Goal: Task Accomplishment & Management: Manage account settings

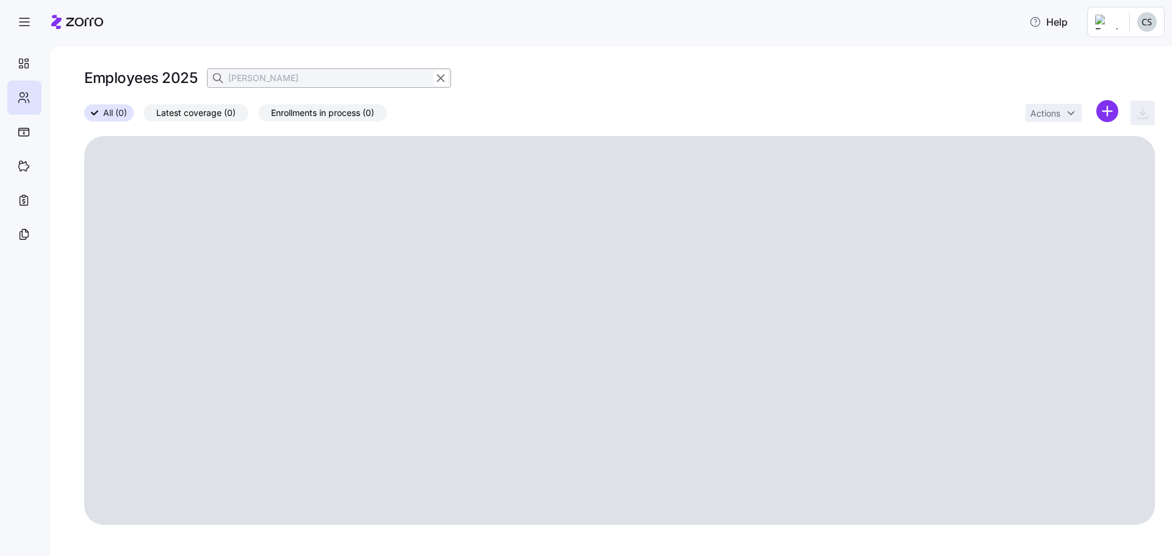
click at [430, 72] on div at bounding box center [434, 78] width 28 height 15
click at [443, 75] on icon "button" at bounding box center [440, 78] width 13 height 15
click at [213, 81] on icon "button" at bounding box center [219, 78] width 12 height 12
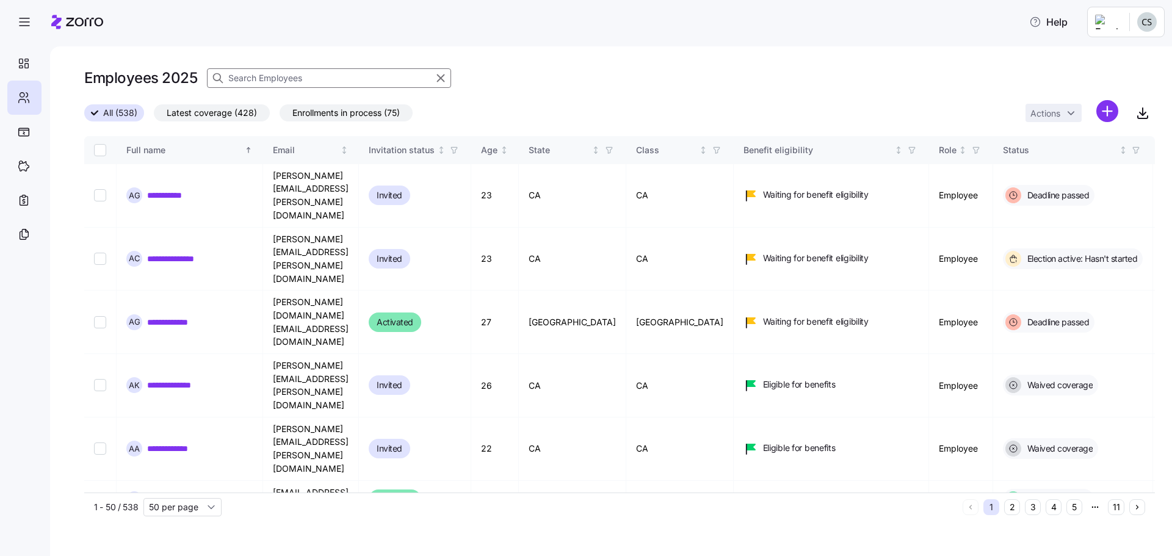
click at [243, 71] on input at bounding box center [329, 78] width 244 height 20
click at [1104, 104] on html "**********" at bounding box center [586, 274] width 1172 height 549
click at [1086, 164] on span "Add a new employee" at bounding box center [1068, 164] width 82 height 12
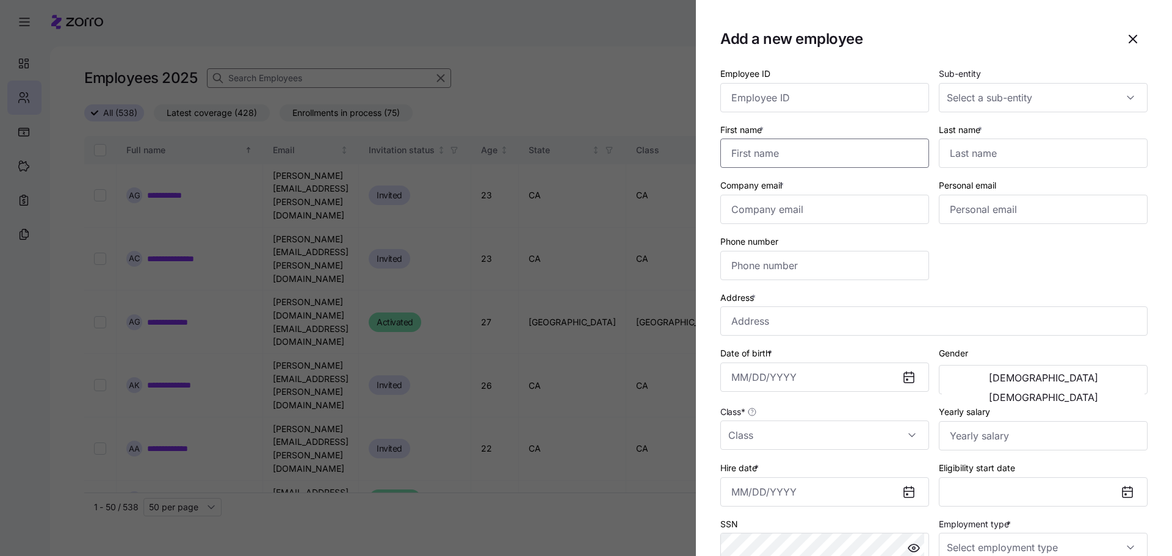
click at [804, 164] on input "First name *" at bounding box center [825, 153] width 209 height 29
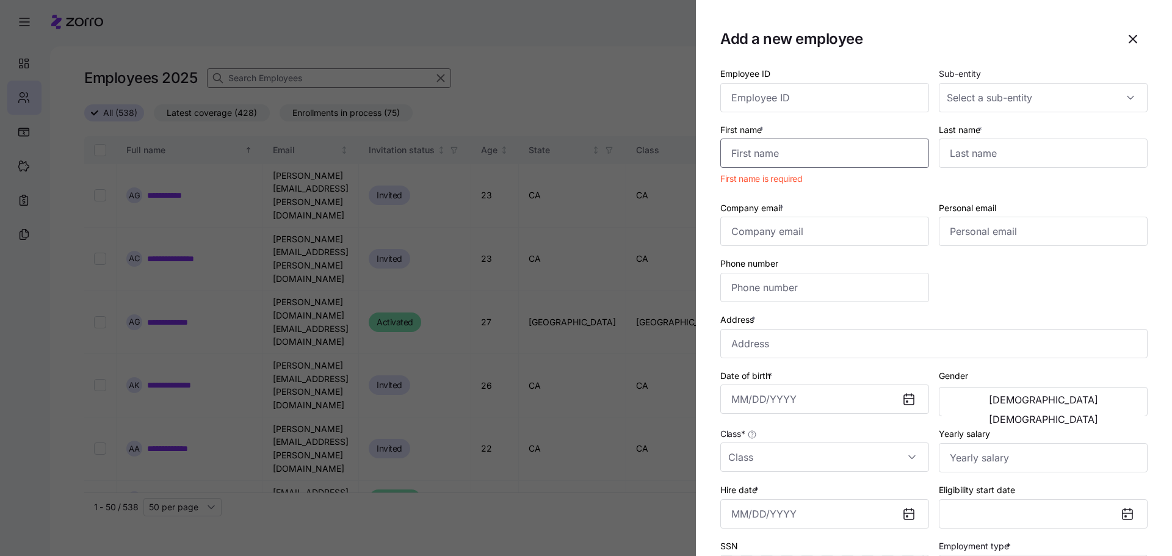
paste input "Seungyup"
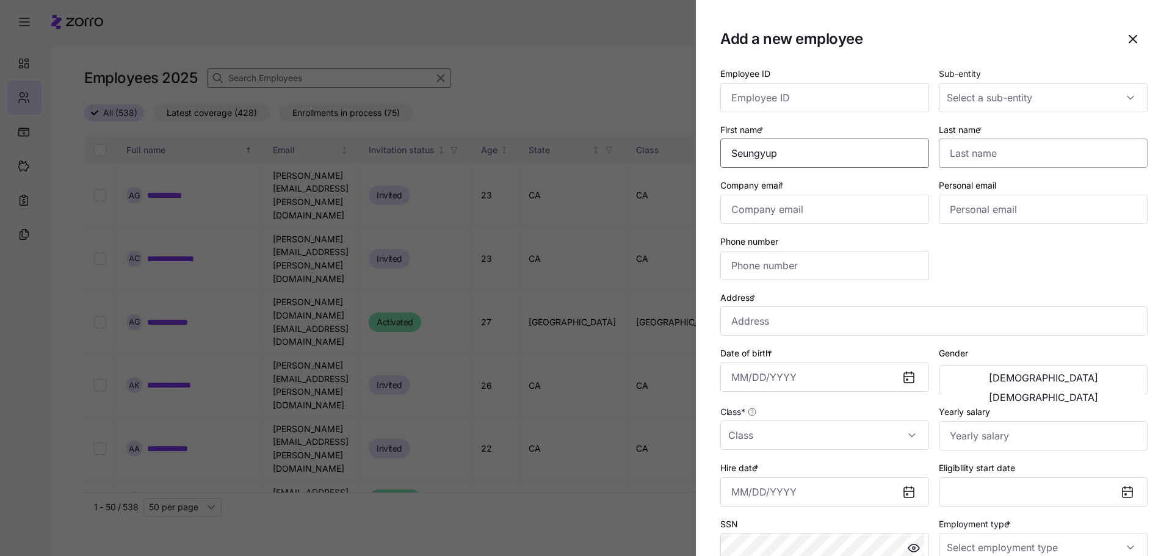
type input "Seungyup"
drag, startPoint x: 973, startPoint y: 159, endPoint x: 948, endPoint y: 148, distance: 27.1
click at [973, 159] on input "Last name *" at bounding box center [1043, 153] width 209 height 29
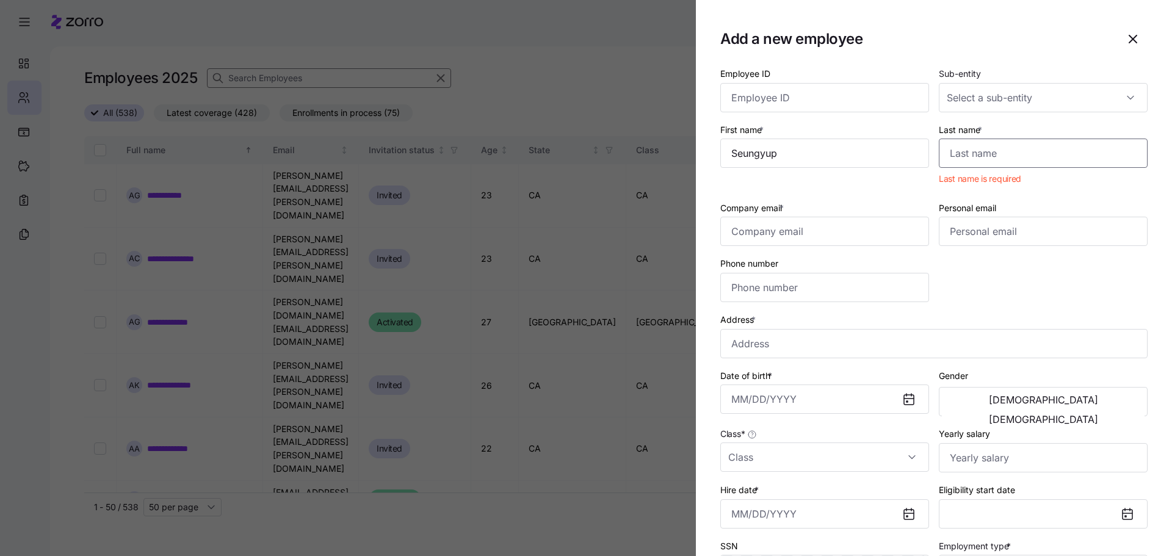
paste input "[PERSON_NAME]"
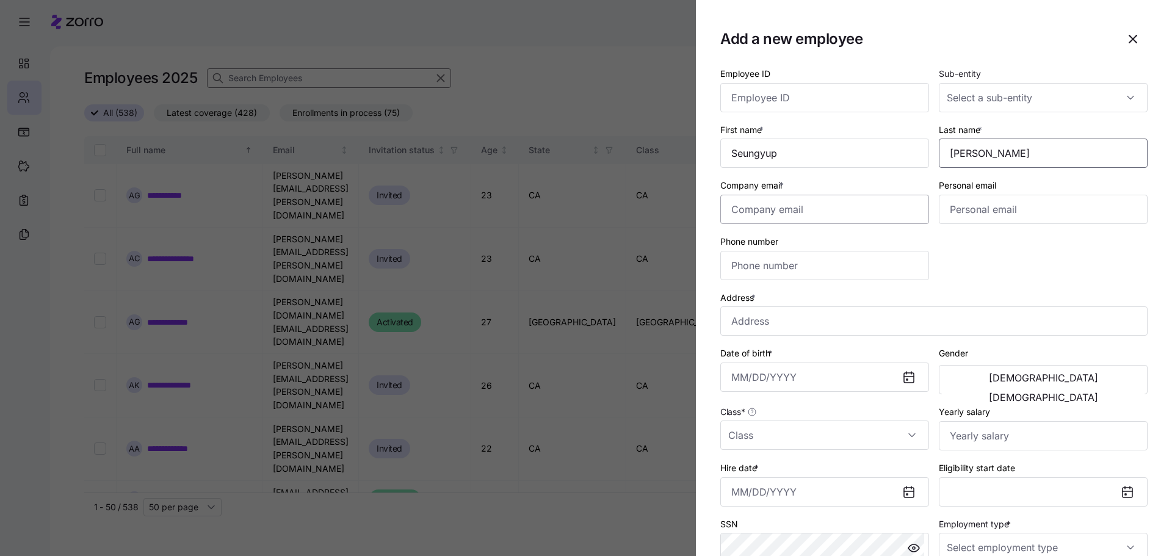
type input "[PERSON_NAME]"
click at [812, 216] on input "Company email *" at bounding box center [825, 209] width 209 height 29
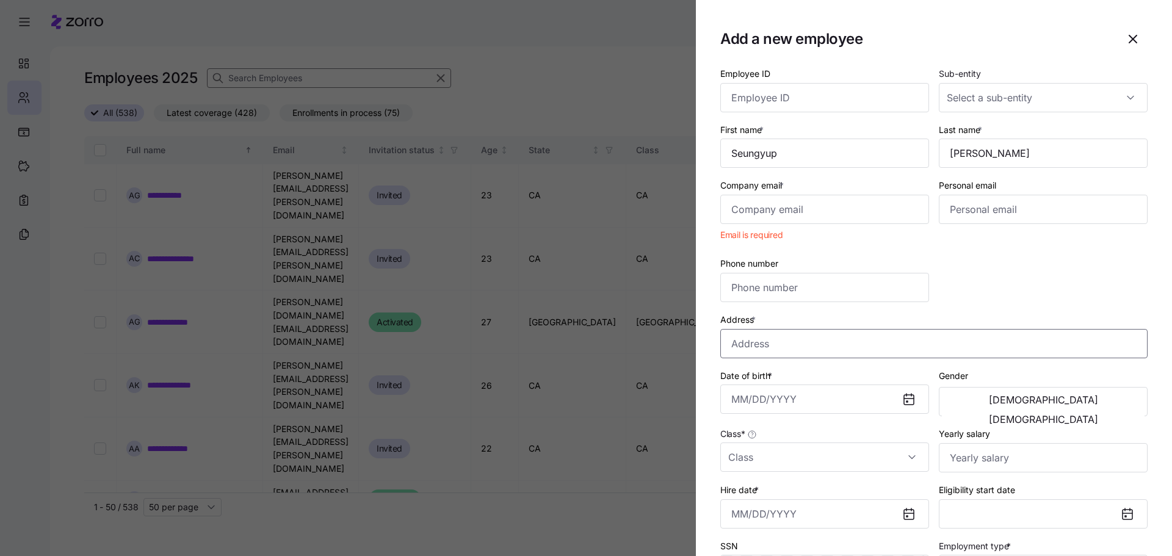
click at [800, 341] on input "Address *" at bounding box center [934, 343] width 427 height 29
paste input "[STREET_ADDRESS][PERSON_NAME]"
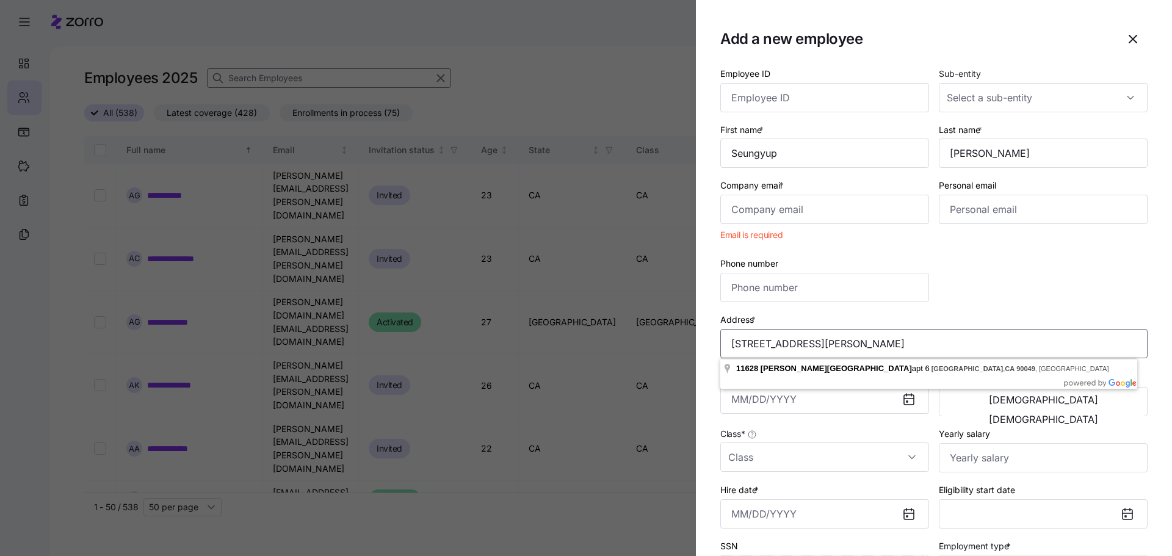
type input "[STREET_ADDRESS][PERSON_NAME]"
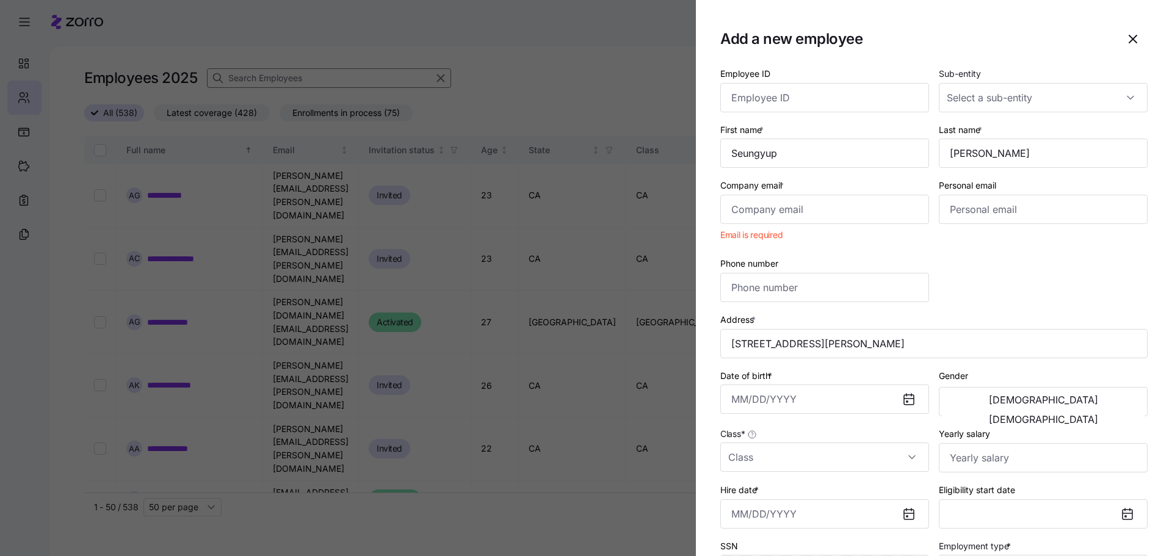
click at [1013, 296] on div "Employee ID Sub-entity First name * Seungyup Last name * [PERSON_NAME] Company …" at bounding box center [934, 354] width 437 height 586
click at [810, 206] on input "Company email *" at bounding box center [825, 209] width 209 height 29
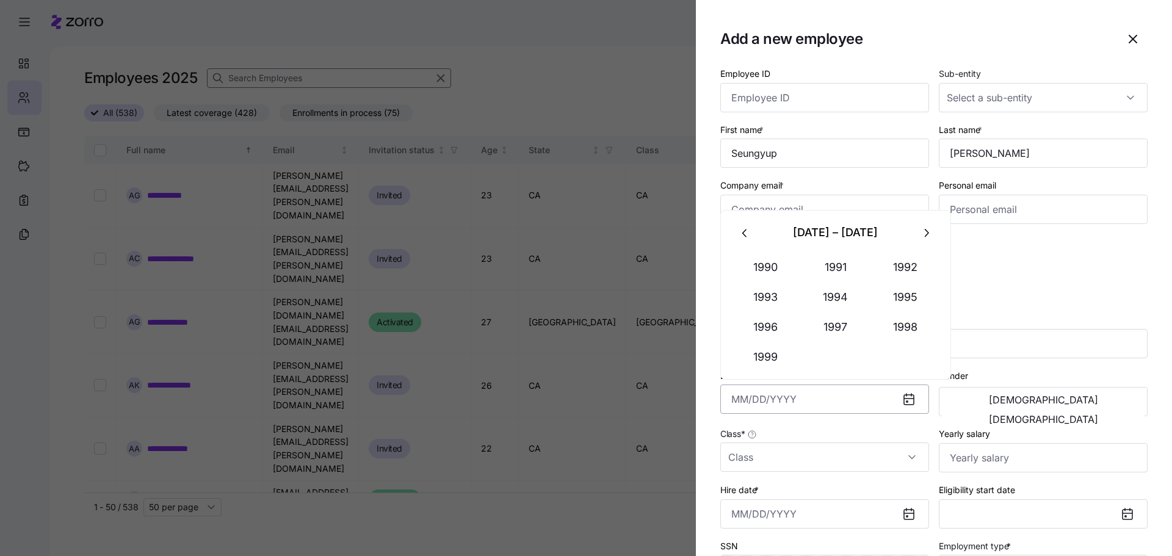
click at [790, 397] on input "Date of birth *" at bounding box center [825, 399] width 209 height 29
paste input "[DATE]"
type input "[DATE]"
click at [1055, 284] on div "Employee ID Sub-entity First name * Seungyup Last name * [PERSON_NAME] Company …" at bounding box center [934, 354] width 437 height 586
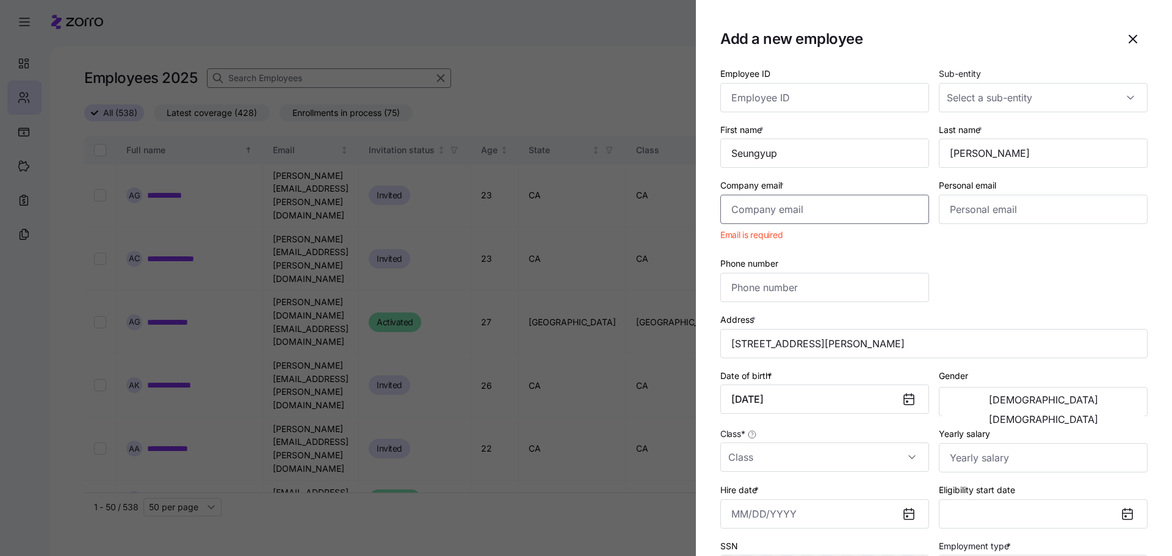
click at [779, 211] on input "Company email *" at bounding box center [825, 209] width 209 height 29
paste input "[PERSON_NAME][EMAIL_ADDRESS][PERSON_NAME][DOMAIN_NAME]"
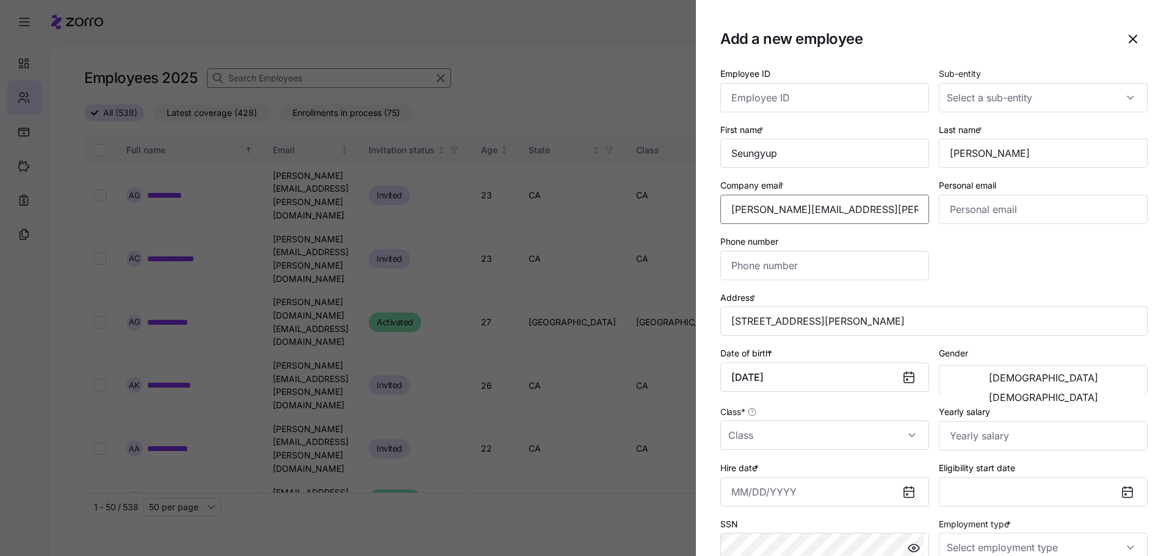
type input "[PERSON_NAME][EMAIL_ADDRESS][PERSON_NAME][DOMAIN_NAME]"
click at [959, 259] on div "Employee ID Sub-entity First name * [PERSON_NAME] Last name * [PERSON_NAME] Com…" at bounding box center [934, 343] width 437 height 564
click at [967, 216] on input "Personal email" at bounding box center [1043, 209] width 209 height 29
paste input "[EMAIL_ADDRESS][DOMAIN_NAME]"
type input "[EMAIL_ADDRESS][DOMAIN_NAME]"
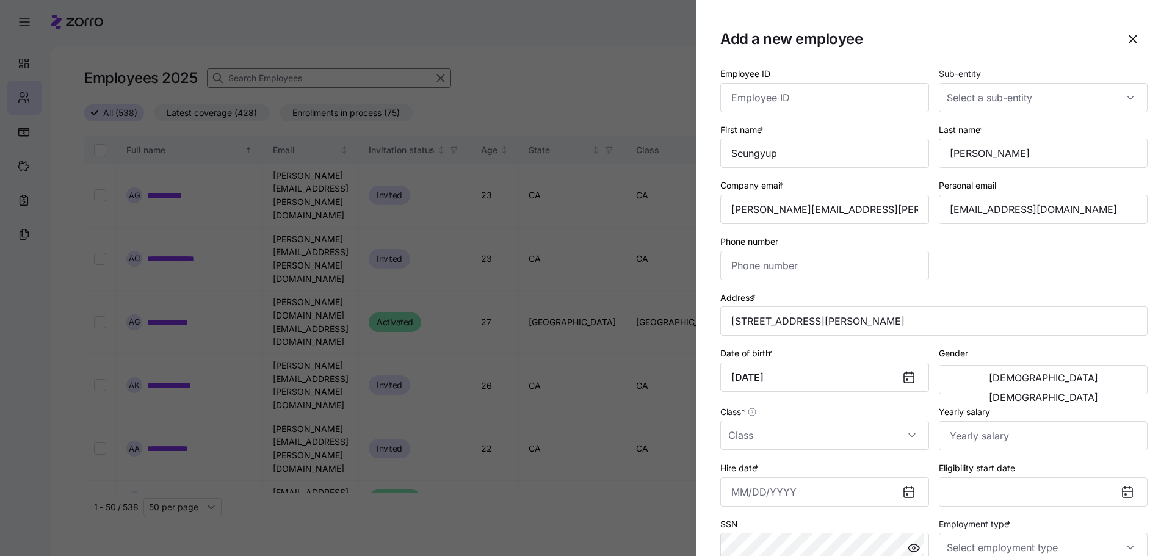
click at [1004, 264] on div "Employee ID Sub-entity First name * [PERSON_NAME] Last name * [PERSON_NAME] Com…" at bounding box center [934, 343] width 437 height 564
click at [844, 276] on input "Phone number" at bounding box center [825, 265] width 209 height 29
paste input "[PHONE_NUMBER]"
type input "[PHONE_NUMBER]"
click at [1019, 274] on div "Employee ID Sub-entity First name * [PERSON_NAME] Last name * [PERSON_NAME] Com…" at bounding box center [934, 343] width 437 height 564
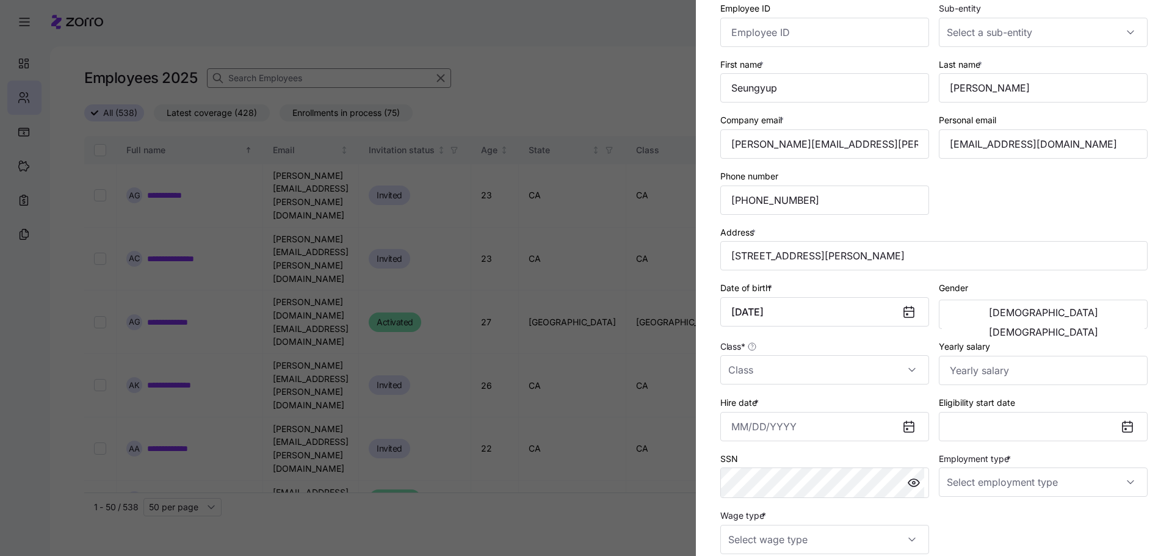
scroll to position [122, 0]
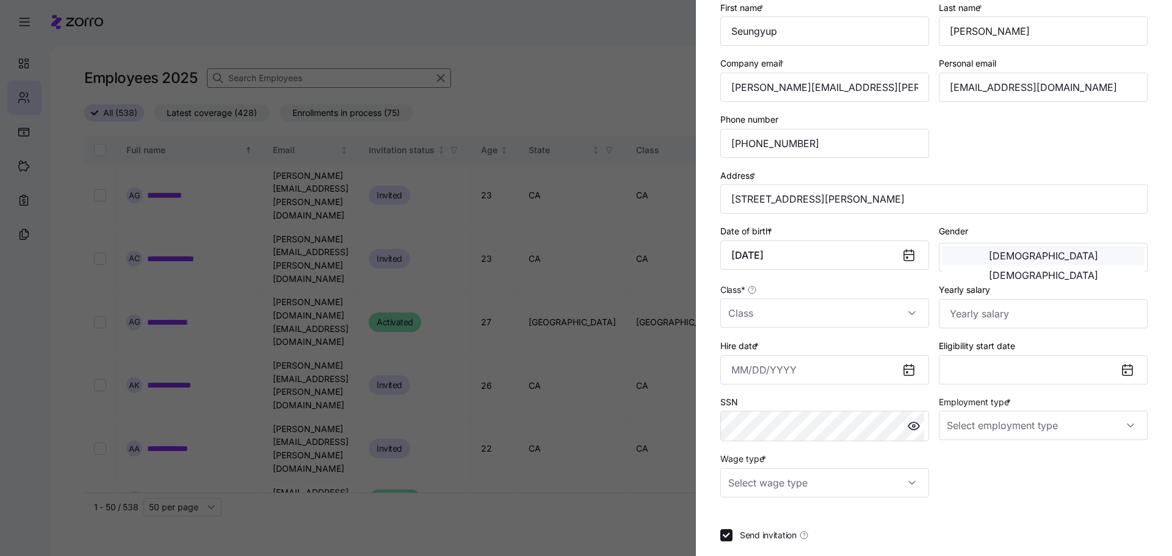
click at [975, 257] on button "[DEMOGRAPHIC_DATA]" at bounding box center [1043, 256] width 203 height 20
click at [743, 310] on input "Class *" at bounding box center [825, 313] width 209 height 29
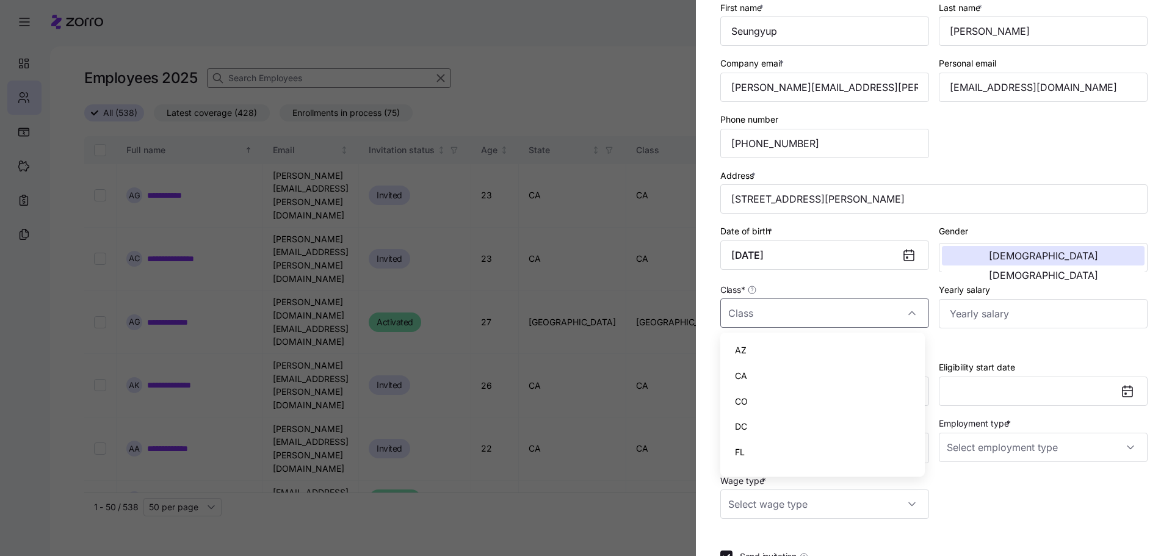
click at [744, 369] on span "CA" at bounding box center [741, 375] width 12 height 13
type input "CA"
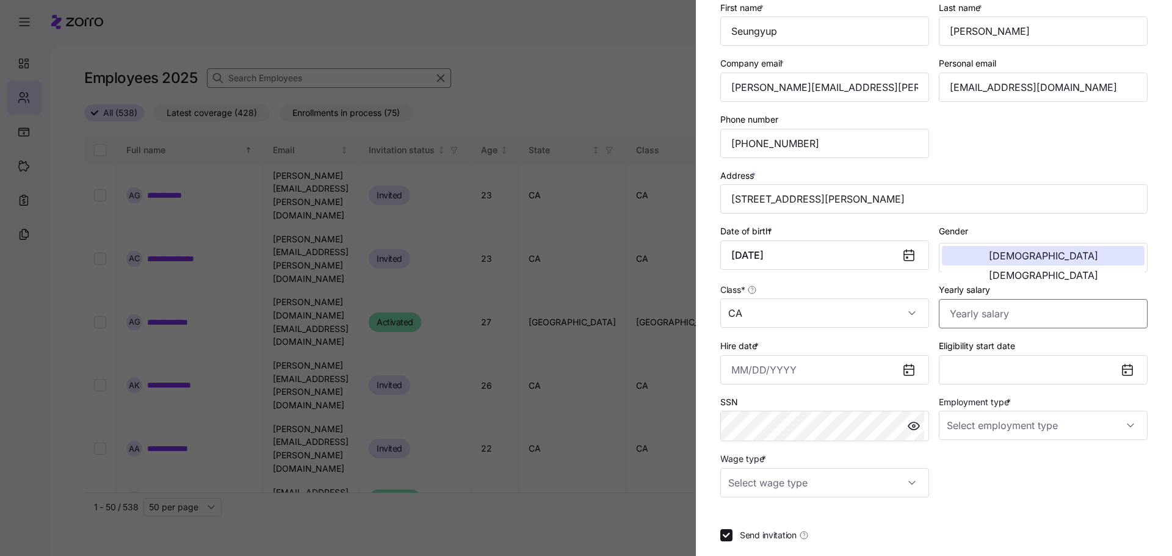
click at [969, 315] on input "Yearly salary" at bounding box center [1043, 313] width 209 height 29
paste input "$41,600"
type input "$41,600"
click at [983, 474] on div "Employee ID Sub-entity First name * [PERSON_NAME] Last name * [PERSON_NAME] Com…" at bounding box center [934, 221] width 437 height 564
click at [790, 374] on input "Hire date *" at bounding box center [825, 369] width 209 height 29
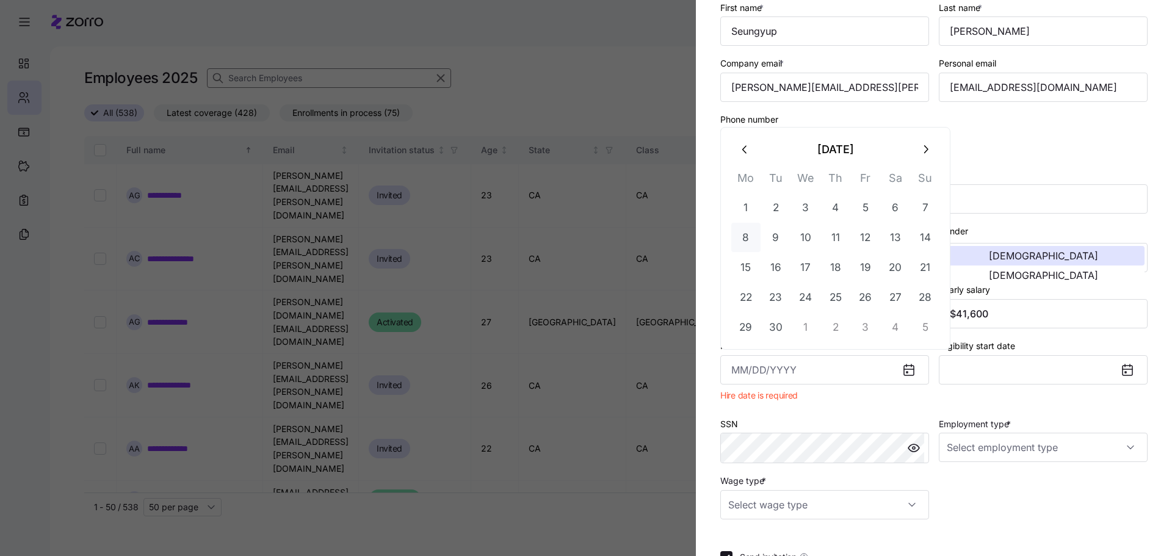
click at [750, 242] on button "8" at bounding box center [746, 237] width 29 height 29
type input "[DATE]"
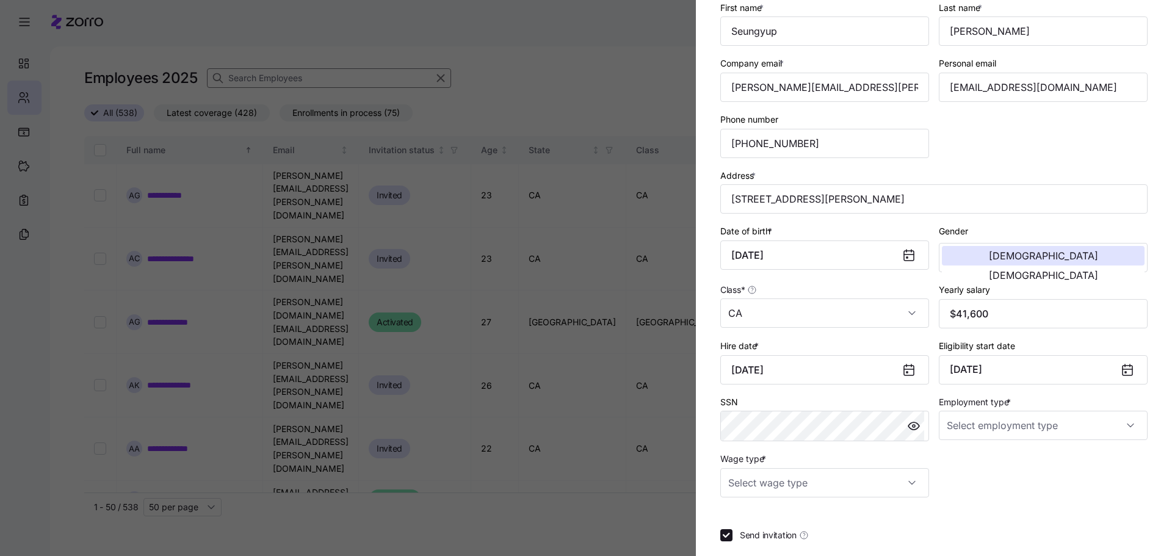
click at [1039, 467] on div "Employee ID Sub-entity First name * [PERSON_NAME] Last name * [PERSON_NAME] Com…" at bounding box center [934, 221] width 437 height 564
click at [1025, 435] on input "Employment type *" at bounding box center [1043, 425] width 209 height 29
click at [997, 463] on div "Full Time" at bounding box center [1037, 463] width 195 height 26
type input "Full Time"
click at [956, 515] on div at bounding box center [934, 513] width 427 height 12
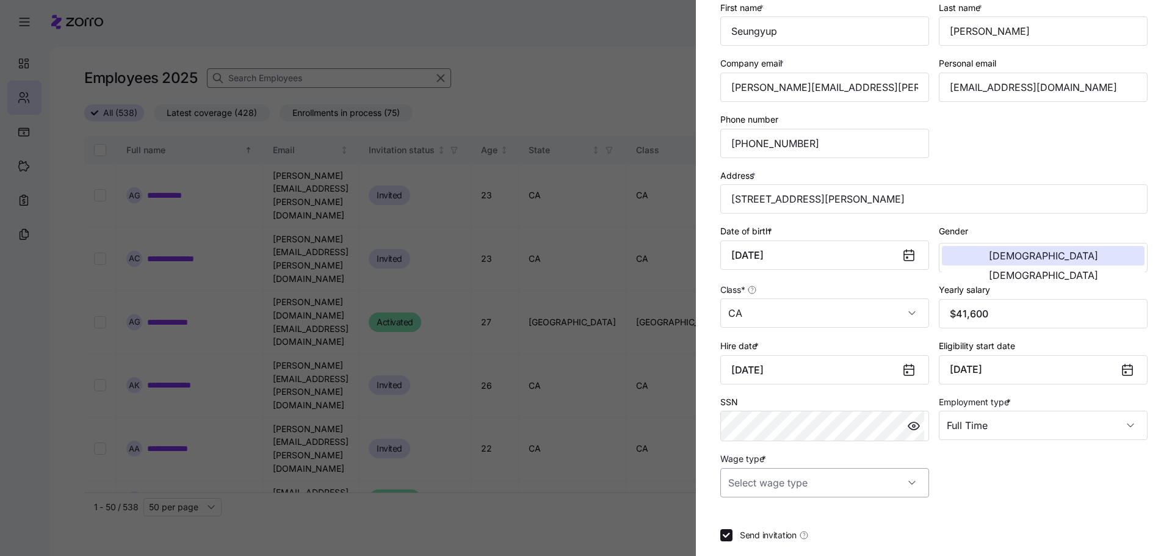
click at [904, 482] on input "Wage type *" at bounding box center [825, 482] width 209 height 29
click at [818, 449] on div "Hourly" at bounding box center [822, 446] width 195 height 26
type input "Hourly"
drag, startPoint x: 1066, startPoint y: 496, endPoint x: 1033, endPoint y: 486, distance: 35.0
click at [1066, 496] on div "Employee ID Sub-entity First name * Seungyup Last name * [PERSON_NAME] Company …" at bounding box center [934, 221] width 437 height 564
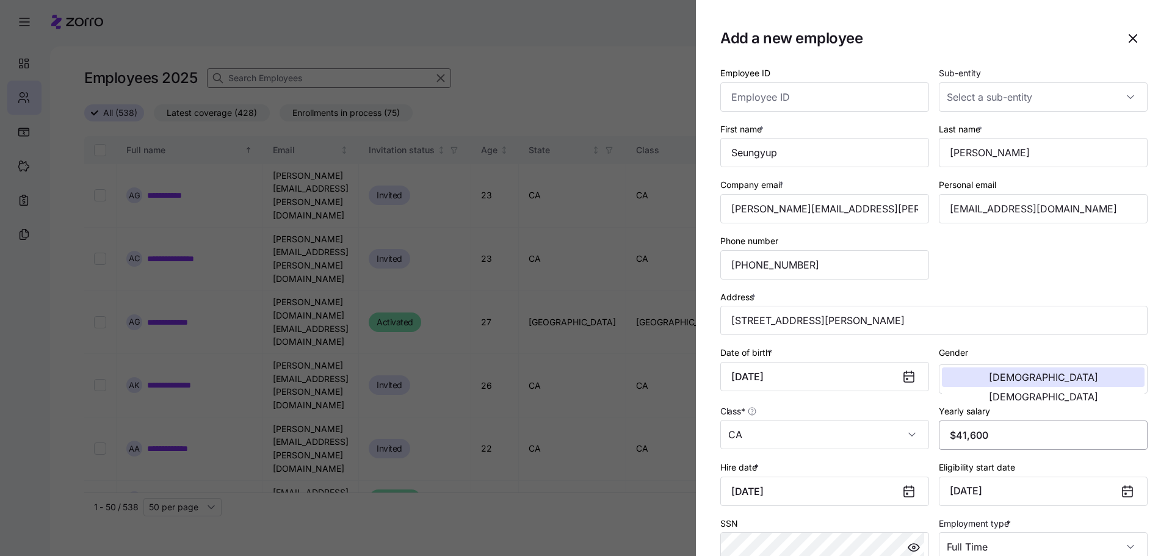
scroll to position [0, 0]
click at [976, 107] on input "Sub-entity" at bounding box center [1043, 97] width 209 height 29
click at [872, 53] on div "Add a new employee" at bounding box center [934, 38] width 427 height 29
drag, startPoint x: 760, startPoint y: 110, endPoint x: 759, endPoint y: 116, distance: 6.2
click at [759, 116] on div "Employee ID" at bounding box center [825, 89] width 219 height 56
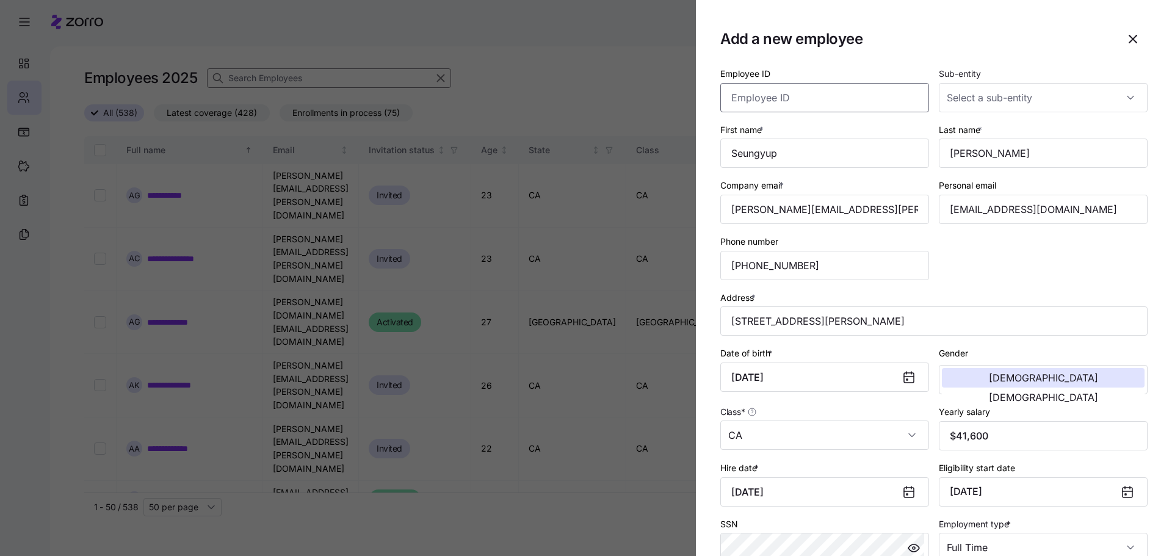
paste input "12280"
type input "12280"
click at [963, 96] on input "Sub-entity" at bounding box center [1043, 97] width 209 height 29
click at [973, 184] on span "126205" at bounding box center [965, 185] width 31 height 13
type input "126205"
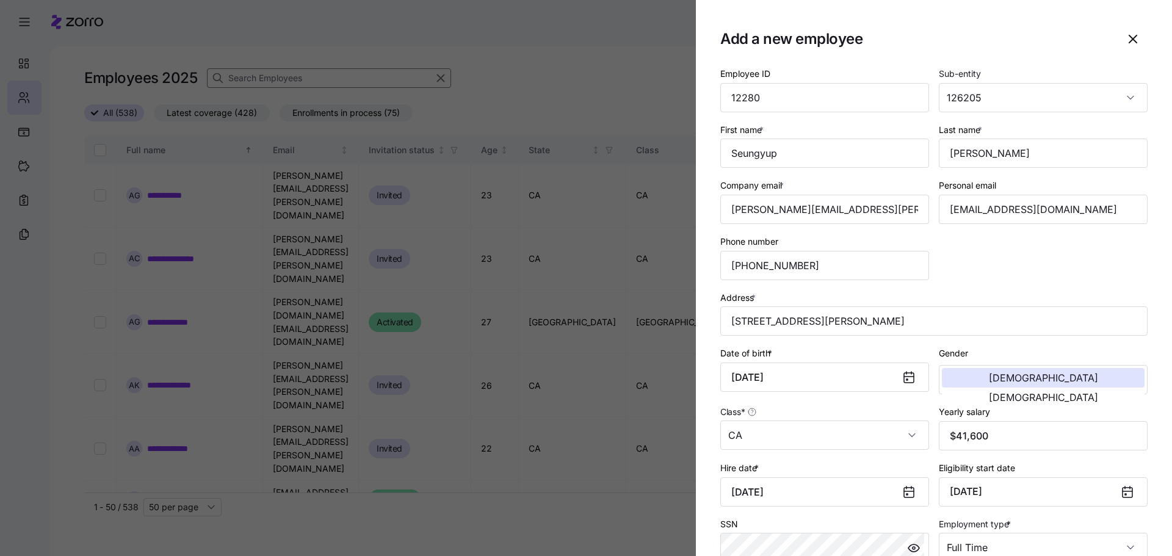
click at [1008, 291] on div "Address * [STREET_ADDRESS][PERSON_NAME]" at bounding box center [934, 313] width 427 height 46
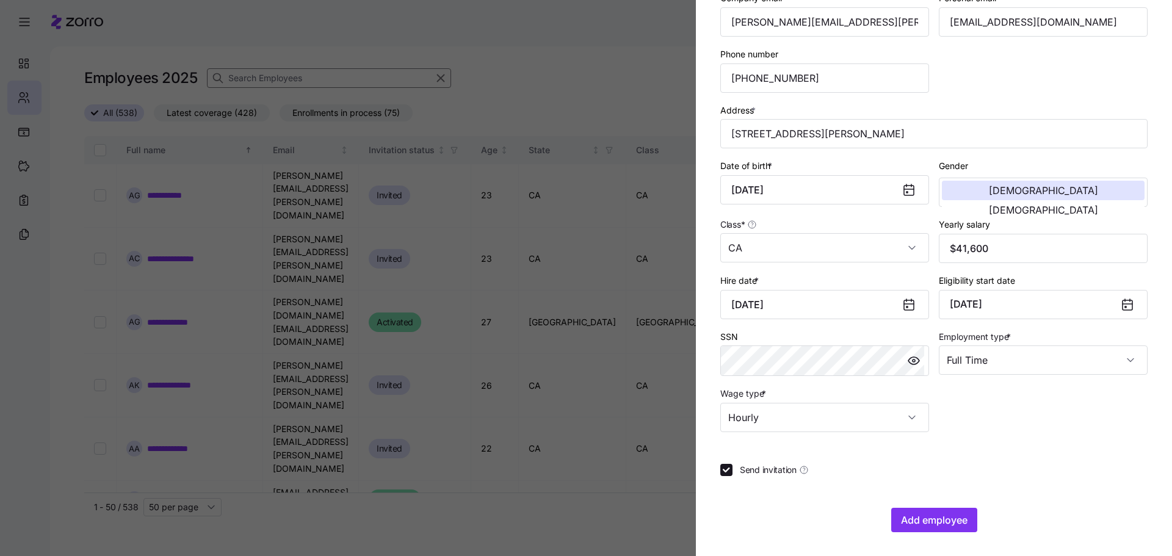
scroll to position [188, 0]
click at [929, 525] on span "Add employee" at bounding box center [934, 519] width 67 height 15
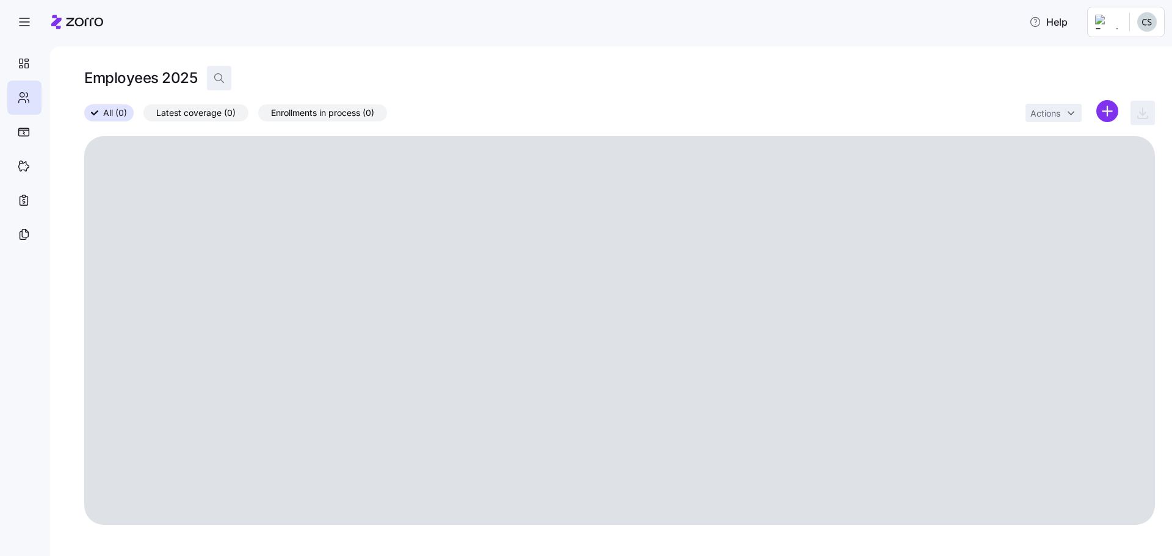
click at [216, 72] on span "button" at bounding box center [219, 78] width 23 height 23
click at [256, 82] on input at bounding box center [329, 78] width 244 height 20
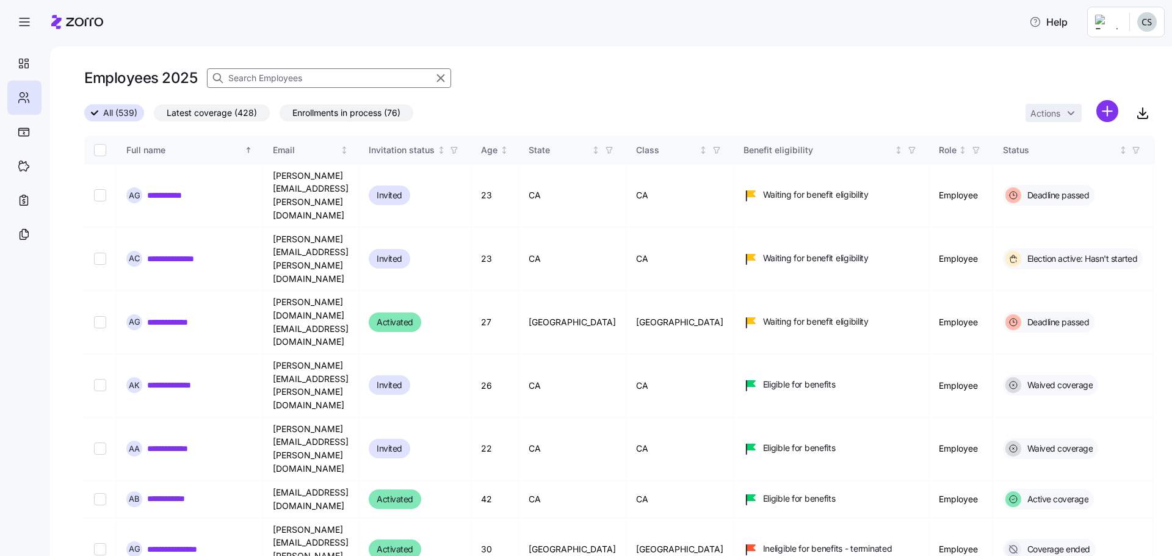
click at [256, 82] on input at bounding box center [329, 78] width 244 height 20
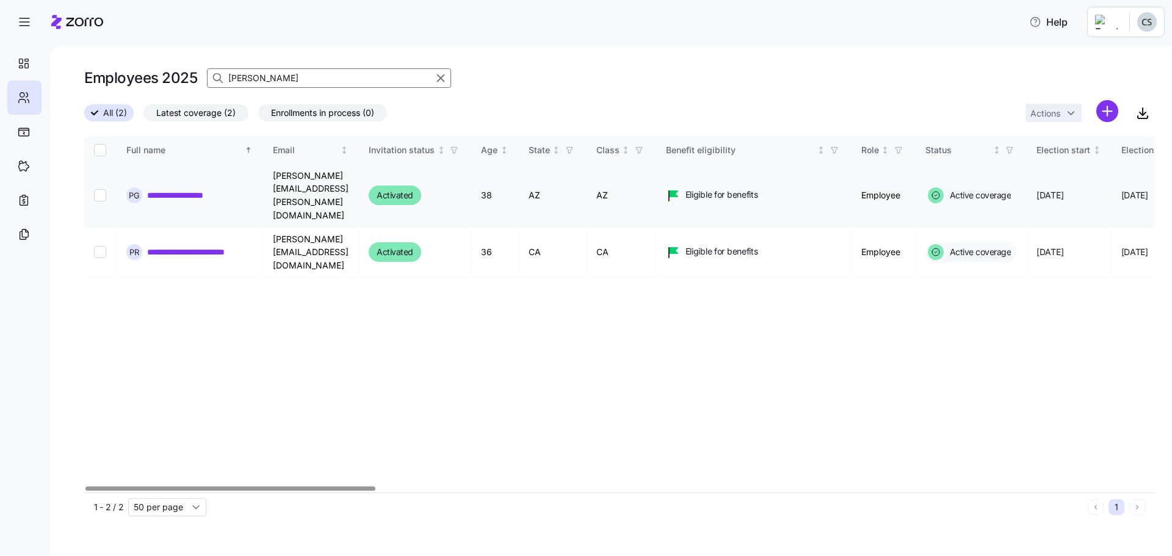
type input "patricia"
click at [189, 189] on link "**********" at bounding box center [182, 195] width 70 height 12
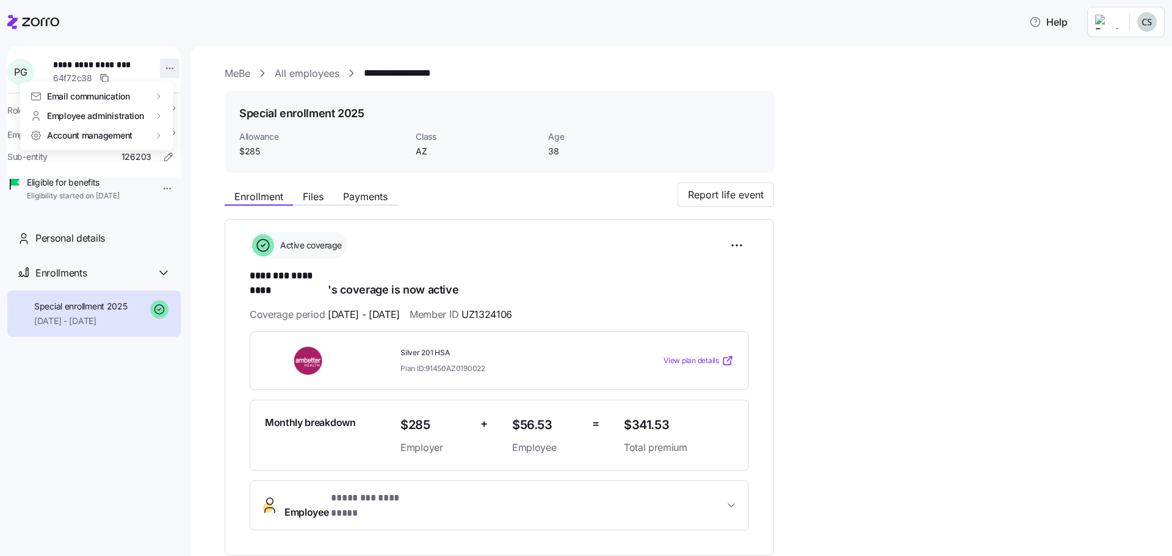
click at [161, 68] on html "**********" at bounding box center [586, 274] width 1172 height 549
click at [205, 120] on div "Terminate employee" at bounding box center [218, 116] width 81 height 13
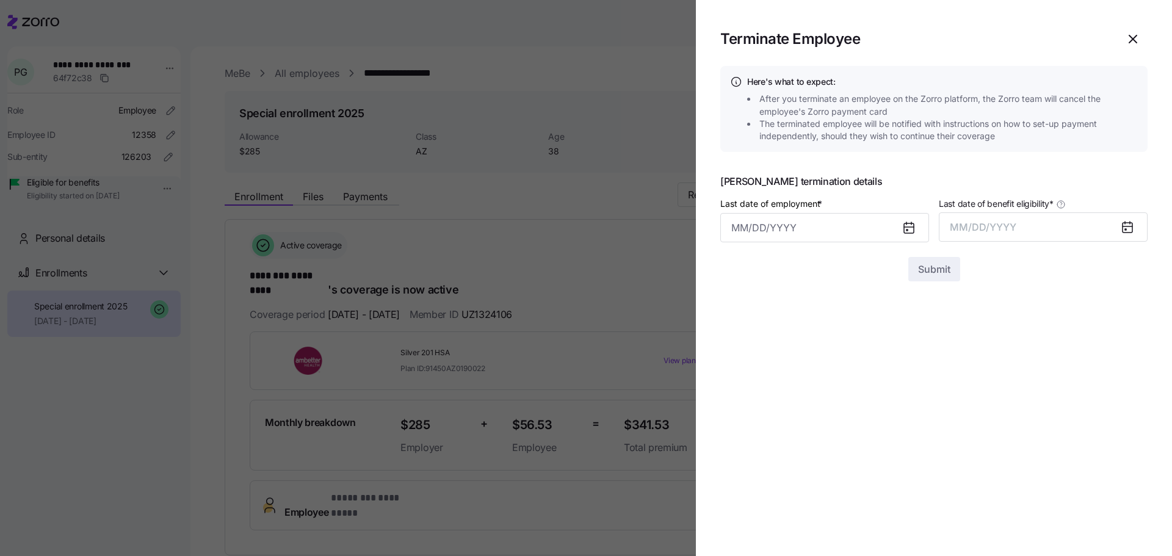
click at [906, 227] on icon at bounding box center [909, 227] width 15 height 15
click at [911, 228] on icon at bounding box center [909, 228] width 10 height 10
click at [867, 223] on input "Last date of employment *" at bounding box center [825, 227] width 209 height 29
click at [899, 396] on button "20" at bounding box center [895, 388] width 29 height 29
type input "September 20, 2025"
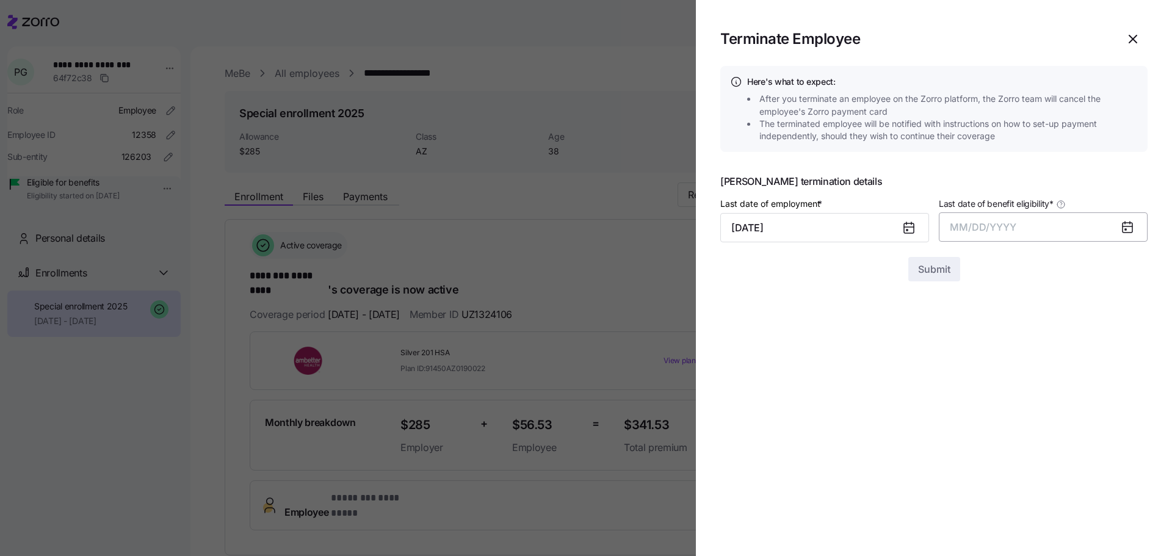
click at [1042, 231] on button "MM/DD/YYYY" at bounding box center [1043, 226] width 209 height 29
click at [1109, 363] on button "Sep" at bounding box center [1124, 363] width 70 height 29
click at [921, 267] on span "Submit" at bounding box center [934, 269] width 32 height 15
